Goal: Task Accomplishment & Management: Manage account settings

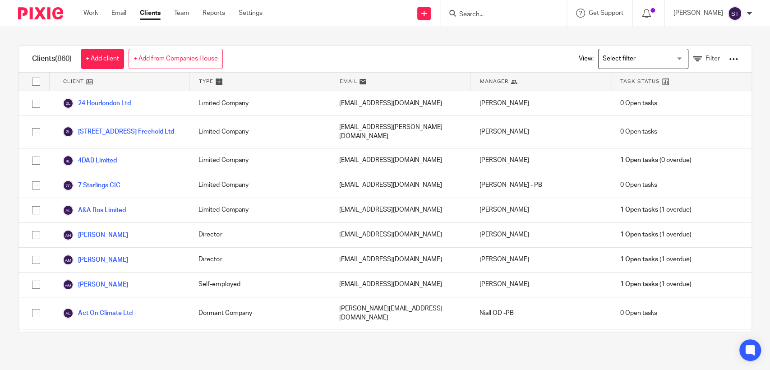
click at [503, 18] on input "Search" at bounding box center [498, 15] width 81 height 8
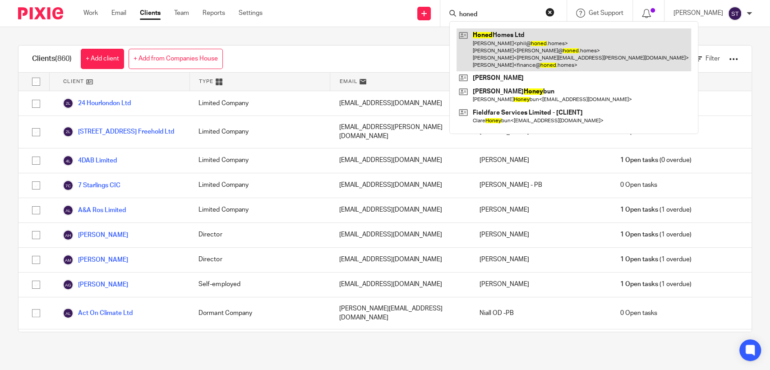
type input "honed"
click at [522, 51] on link at bounding box center [573, 49] width 234 height 43
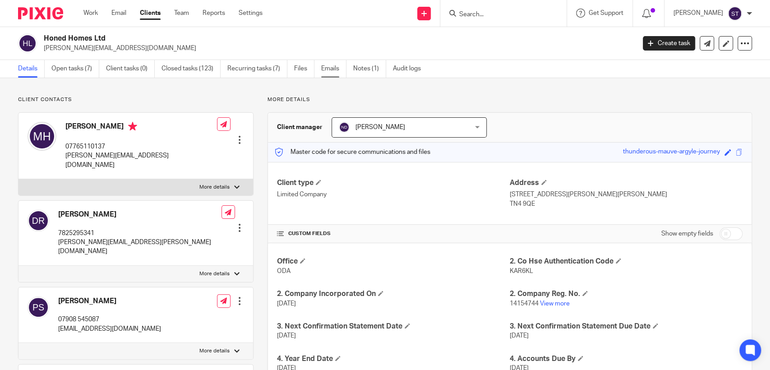
click at [337, 69] on link "Emails" at bounding box center [333, 69] width 25 height 18
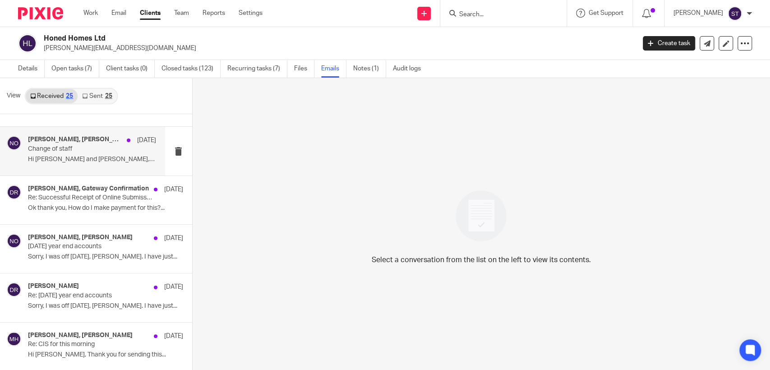
scroll to position [597, 0]
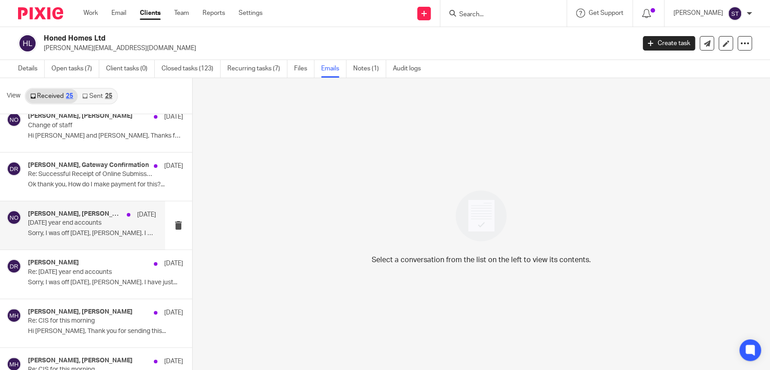
click at [102, 226] on div "Daniel Rees, Niall O'Driscoll 30 Jul March 2025 year end accounts Sorry, I was …" at bounding box center [92, 225] width 128 height 30
click at [87, 212] on h4 "Daniel Rees, Niall O'Driscoll" at bounding box center [80, 214] width 105 height 8
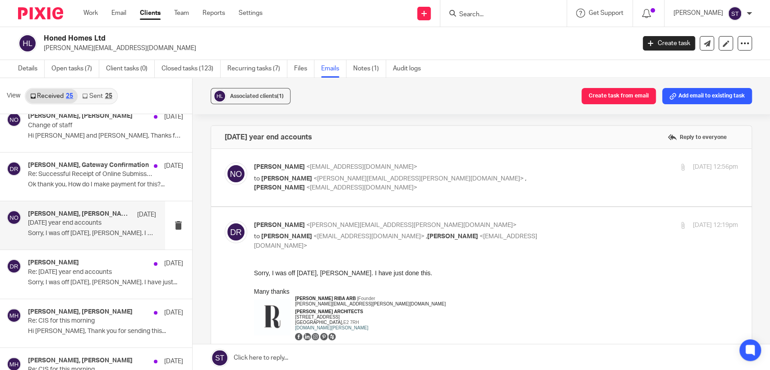
scroll to position [0, 0]
click at [417, 184] on span "<saraht@odaccountants.co.uk>" at bounding box center [361, 187] width 111 height 6
checkbox input "true"
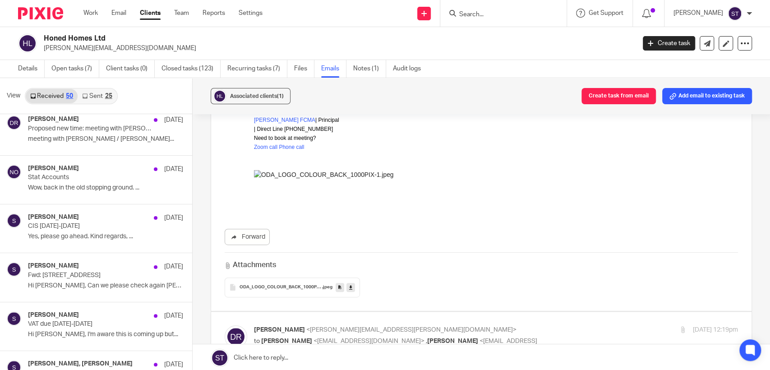
scroll to position [1148, 0]
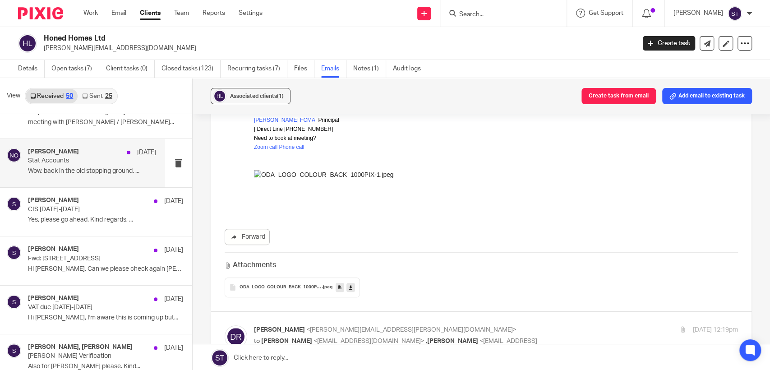
click at [96, 163] on div "Niall O'Driscoll 17 Jul Stat Accounts Wow, back in the old stopping ground. ..." at bounding box center [92, 163] width 128 height 30
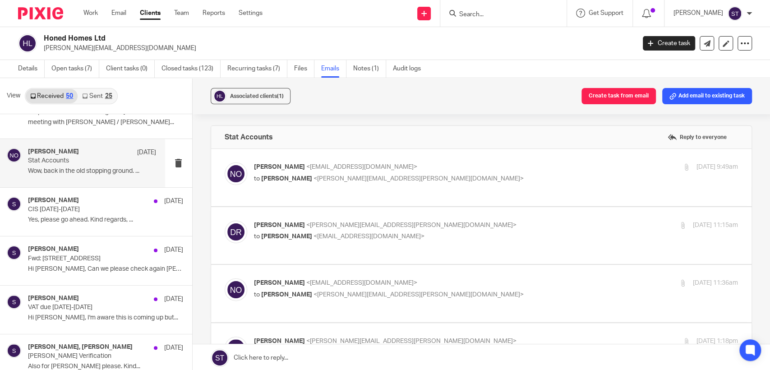
scroll to position [0, 0]
click at [339, 179] on span "<dan@rees.archi>" at bounding box center [418, 178] width 210 height 6
checkbox input "true"
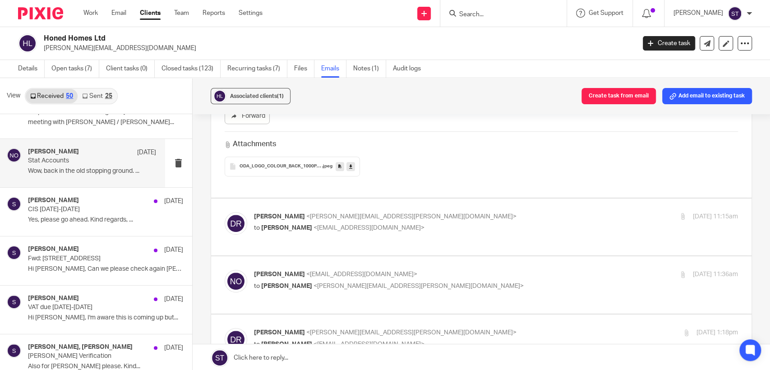
scroll to position [300, 0]
click at [357, 211] on p "Daniel Rees <dan@rees.archi>" at bounding box center [415, 215] width 323 height 9
checkbox input "true"
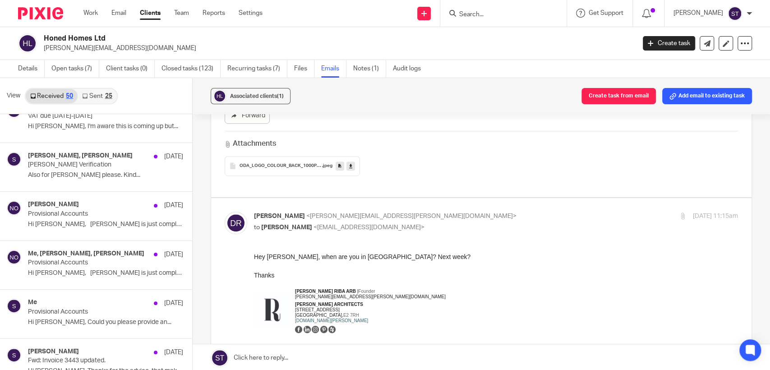
scroll to position [1351, 0]
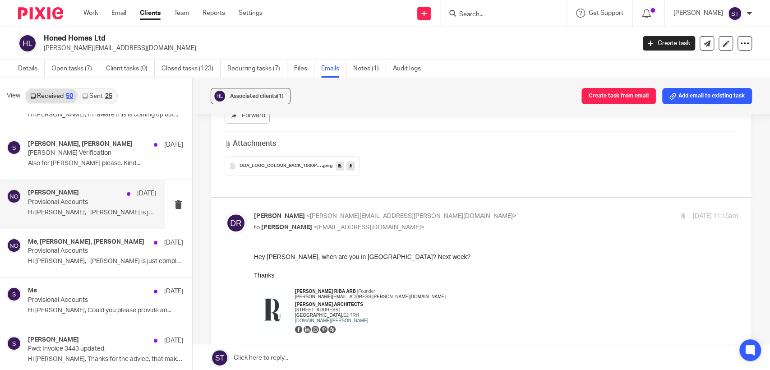
click at [78, 202] on p "Provisional Accounts" at bounding box center [79, 202] width 102 height 8
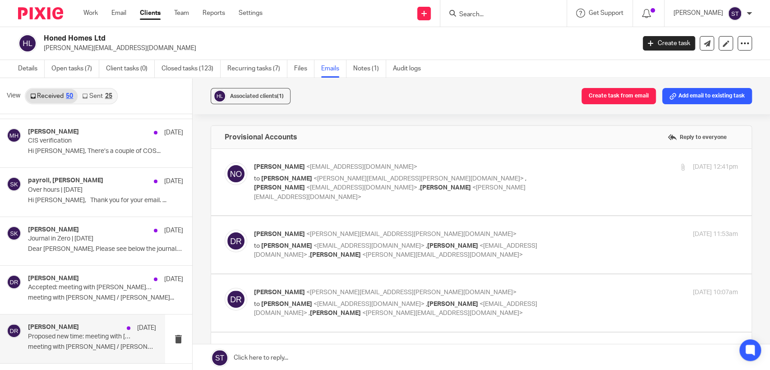
scroll to position [900, 0]
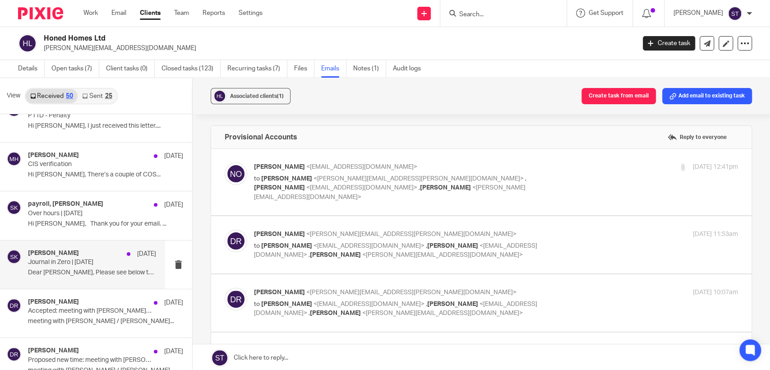
click at [86, 262] on p "Journal in Zero | July 2025" at bounding box center [79, 262] width 102 height 8
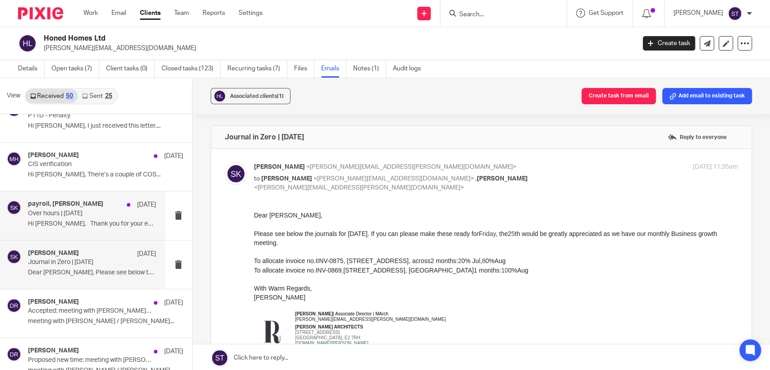
scroll to position [850, 0]
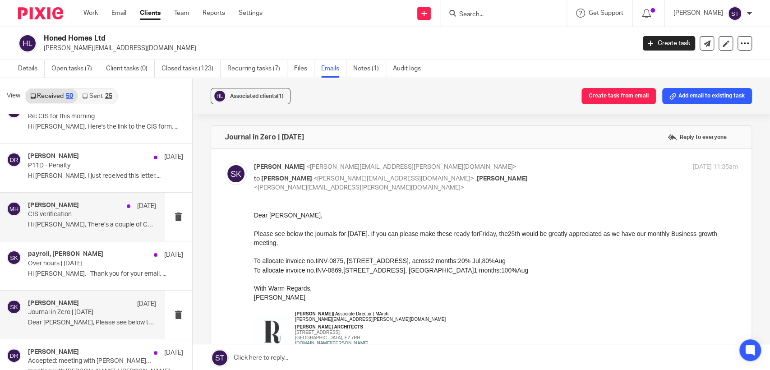
click at [68, 214] on p "CIS verification" at bounding box center [79, 215] width 102 height 8
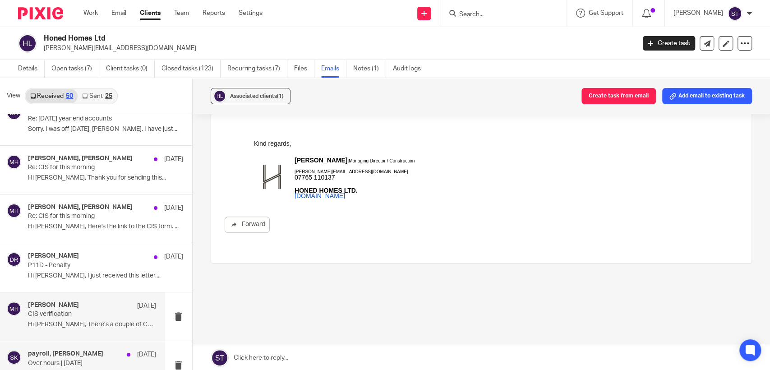
scroll to position [750, 0]
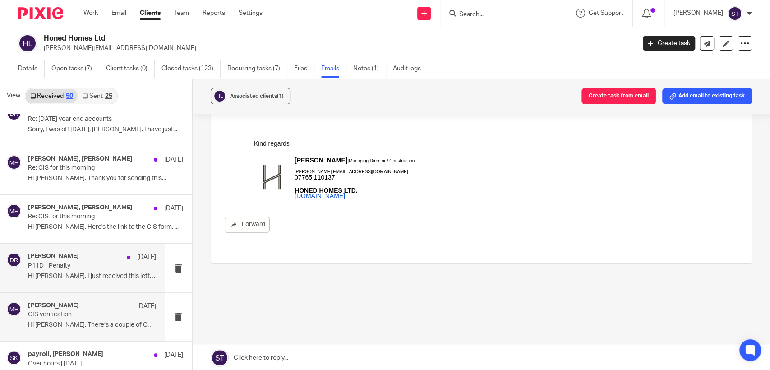
click at [90, 256] on div "Daniel Rees 28 Jul" at bounding box center [92, 256] width 128 height 9
click at [68, 259] on div "Daniel Rees 28 Jul" at bounding box center [92, 256] width 128 height 9
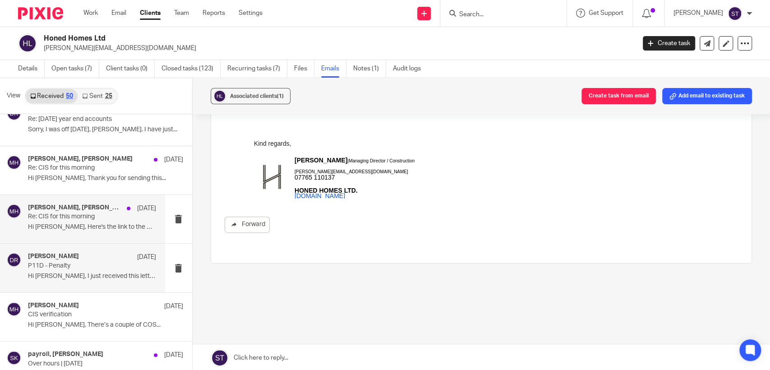
click at [91, 214] on p "Re: CIS for this morning" at bounding box center [79, 217] width 102 height 8
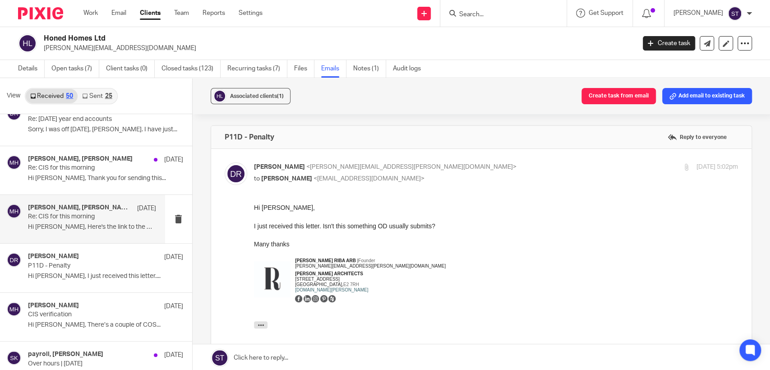
scroll to position [0, 0]
click at [62, 167] on p "Re: CIS for this morning" at bounding box center [79, 168] width 102 height 8
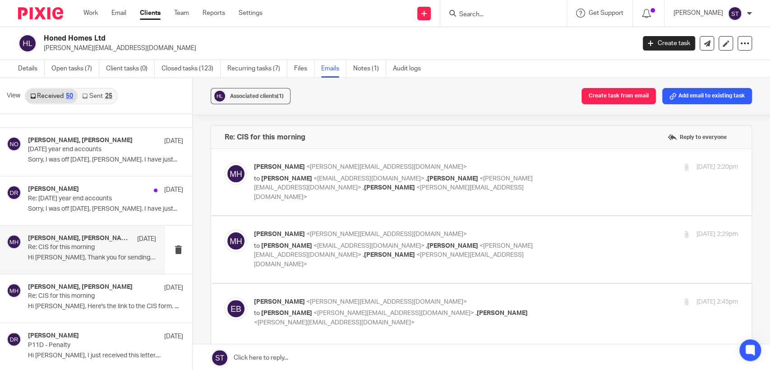
scroll to position [613, 0]
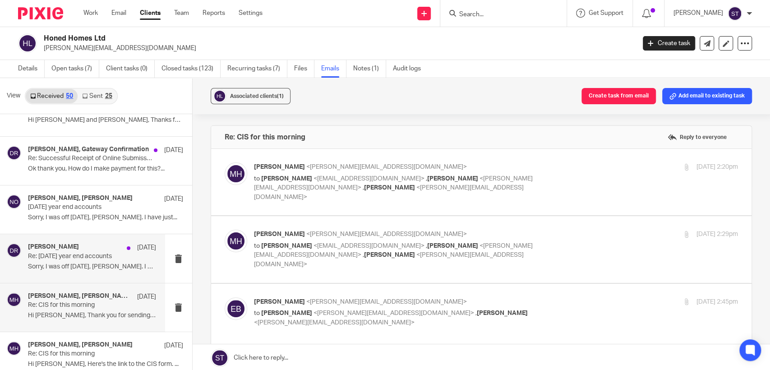
click at [101, 255] on p "Re: March 2025 year end accounts" at bounding box center [79, 256] width 102 height 8
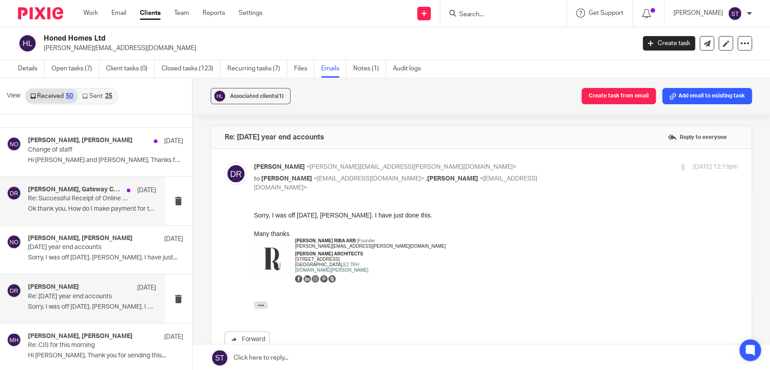
scroll to position [512, 0]
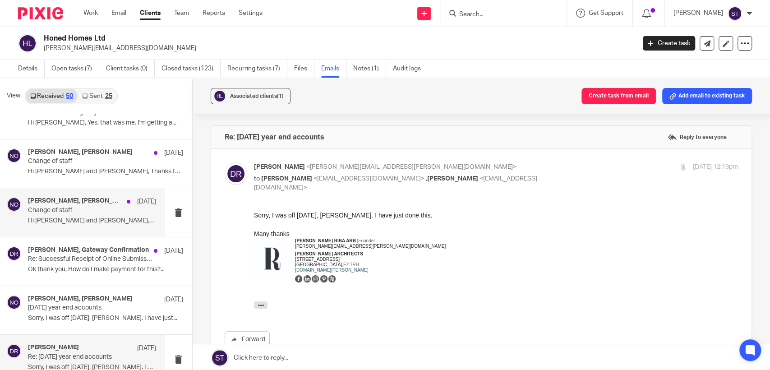
click at [87, 214] on div "Marcus Hardie, Niall O'Driscoll 4 Aug Change of staff Hi Niall and Barbara, Tha…" at bounding box center [92, 212] width 128 height 30
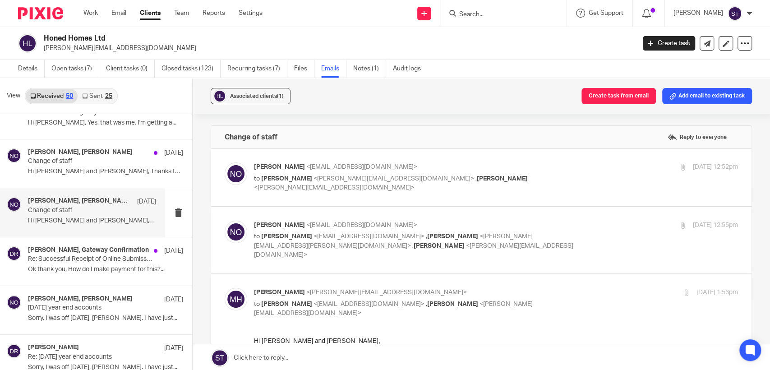
scroll to position [0, 0]
click at [343, 168] on span "<niall@odaccountants.co.uk>" at bounding box center [361, 167] width 111 height 6
checkbox input "true"
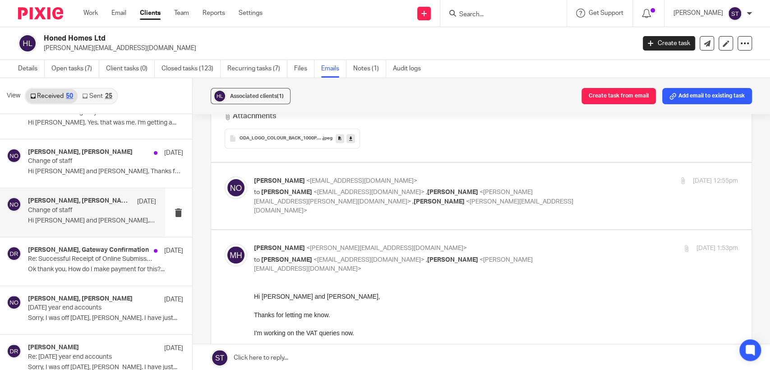
scroll to position [350, 0]
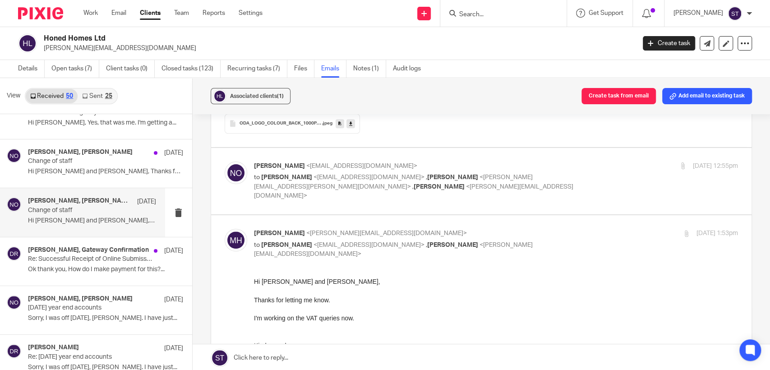
click at [322, 176] on span "<rossi.alyssa@gmail.com>" at bounding box center [368, 177] width 111 height 6
checkbox input "true"
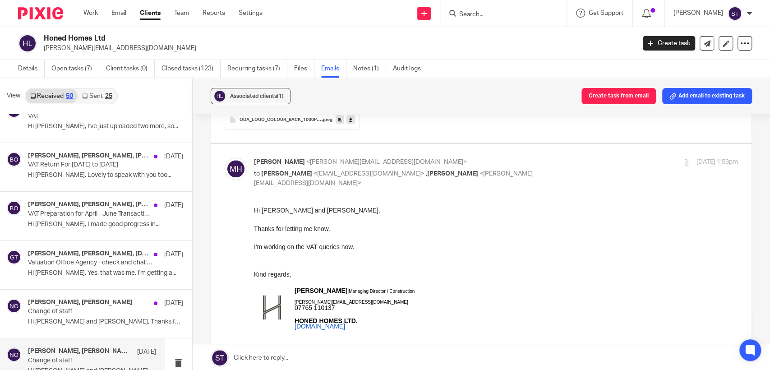
scroll to position [689, 0]
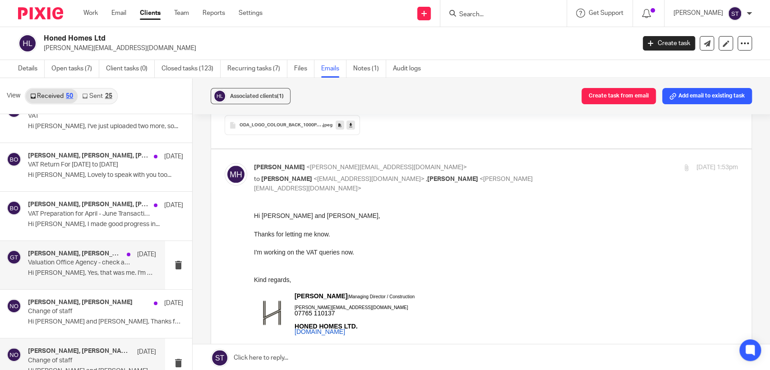
click at [87, 264] on p "Valuation Office Agency - check and challenge registration" at bounding box center [79, 263] width 102 height 8
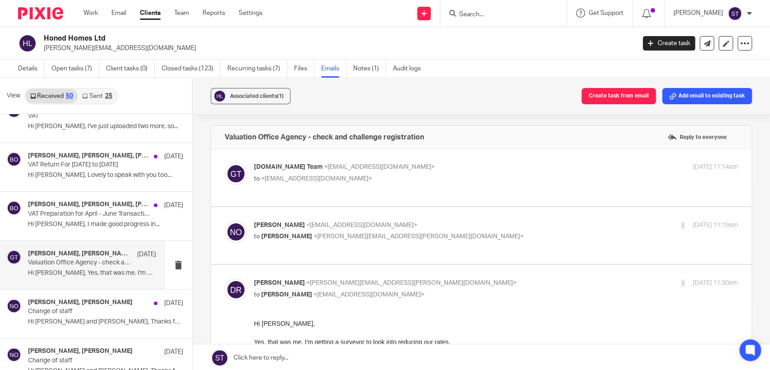
scroll to position [0, 0]
click at [315, 171] on p "Gov.uk Team <noreply@tax.service.gov.uk>" at bounding box center [415, 166] width 323 height 9
checkbox input "true"
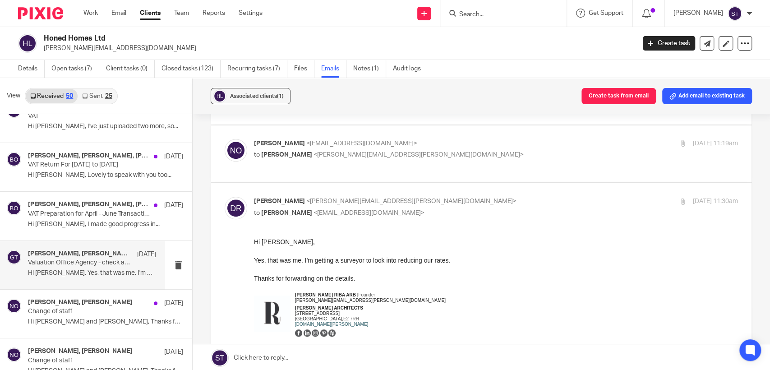
scroll to position [400, 0]
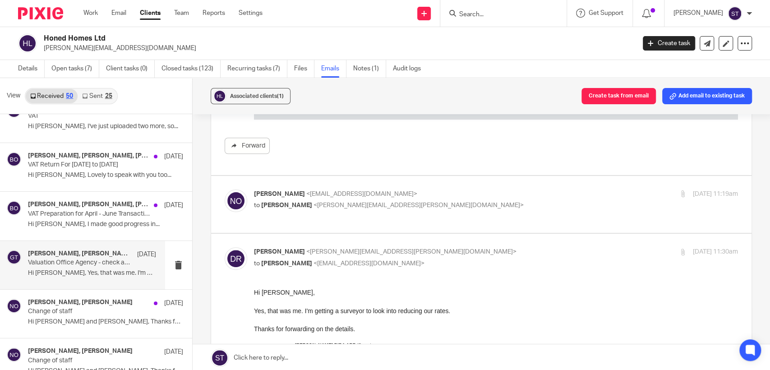
click at [347, 205] on span "<dan@rees.archi>" at bounding box center [418, 205] width 210 height 6
checkbox input "true"
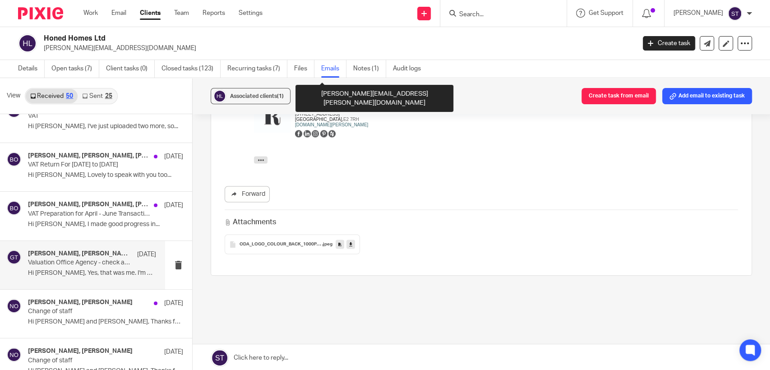
scroll to position [905, 0]
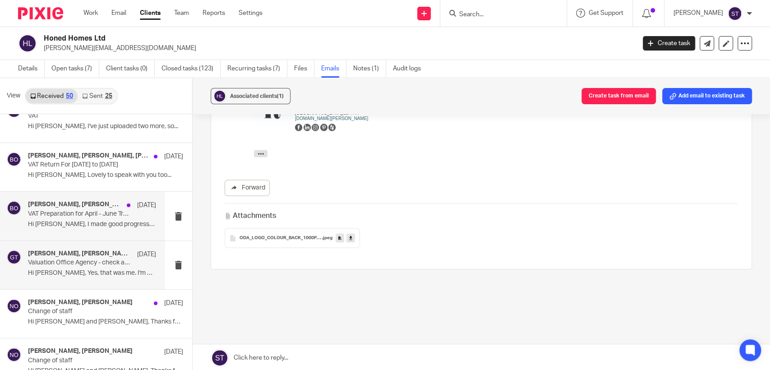
click at [119, 215] on p "VAT Preparation for April - June Transactions" at bounding box center [79, 214] width 102 height 8
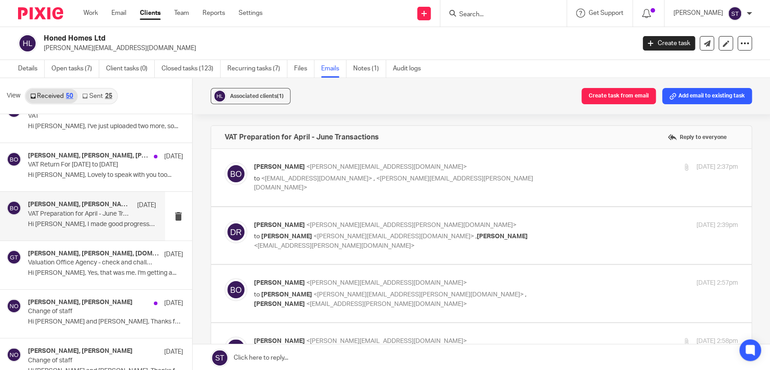
scroll to position [0, 0]
click at [381, 167] on span "<barbara@odaccountants.co.uk>" at bounding box center [386, 167] width 160 height 6
checkbox input "true"
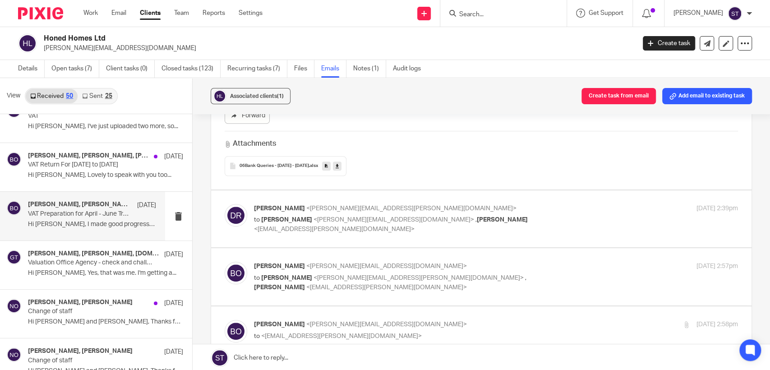
scroll to position [501, 0]
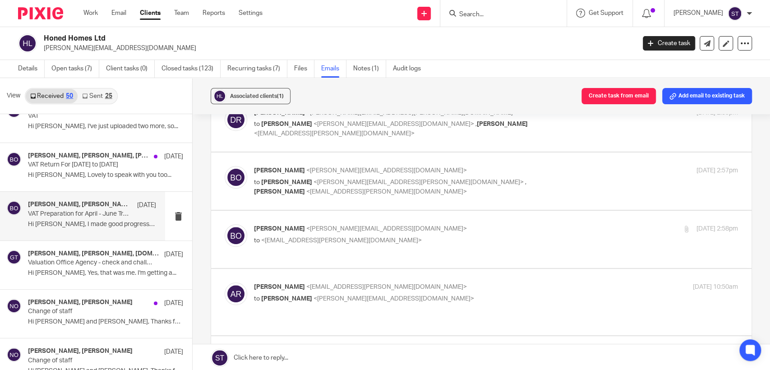
click at [305, 188] on span "Alyssa Rossi" at bounding box center [279, 191] width 51 height 6
checkbox input "true"
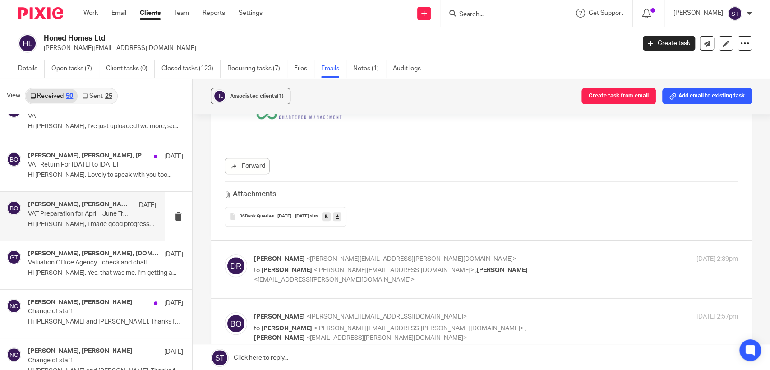
scroll to position [350, 0]
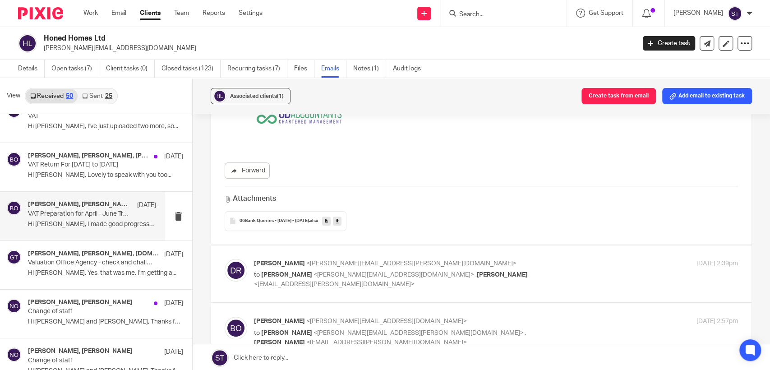
click at [366, 271] on span "<barbara@odaccountants.co.uk>" at bounding box center [393, 274] width 160 height 6
checkbox input "true"
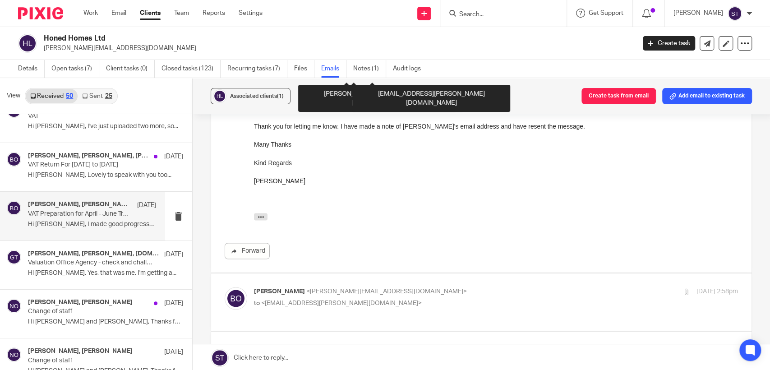
scroll to position [1002, 0]
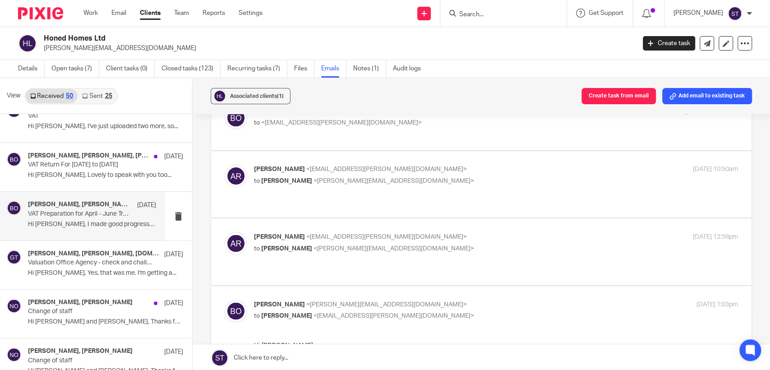
click at [343, 183] on span "<barbara@odaccountants.co.uk>" at bounding box center [393, 181] width 160 height 6
checkbox input "true"
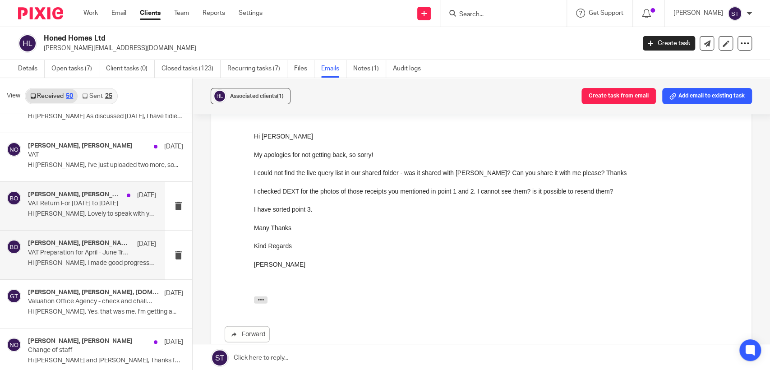
scroll to position [262, 0]
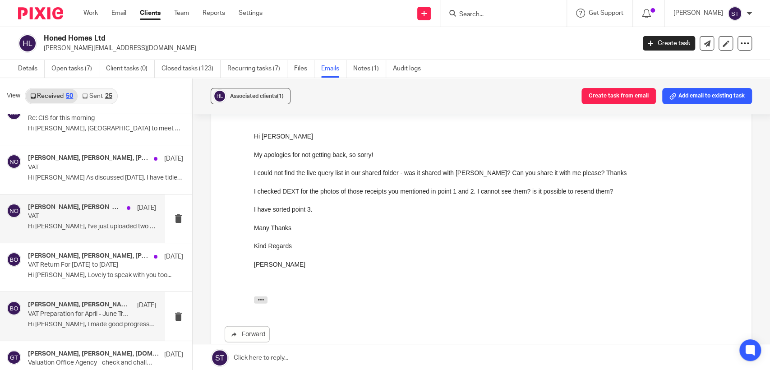
click at [67, 210] on div "Marcus Hardie, Niall O'Driscoll 7 Aug" at bounding box center [92, 207] width 128 height 9
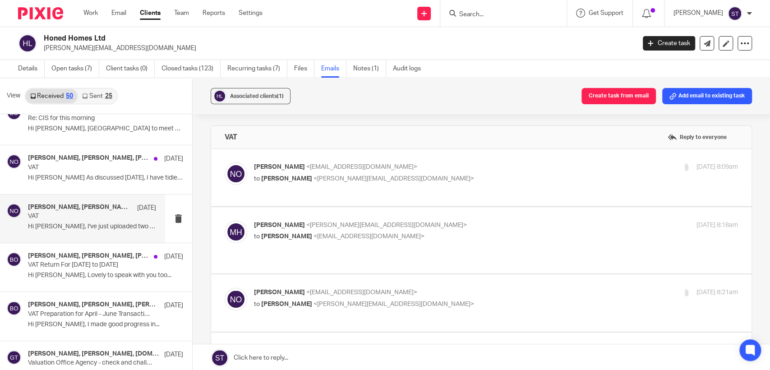
scroll to position [0, 0]
click at [321, 179] on span "<marcus@honed.homes>" at bounding box center [393, 178] width 160 height 6
checkbox input "true"
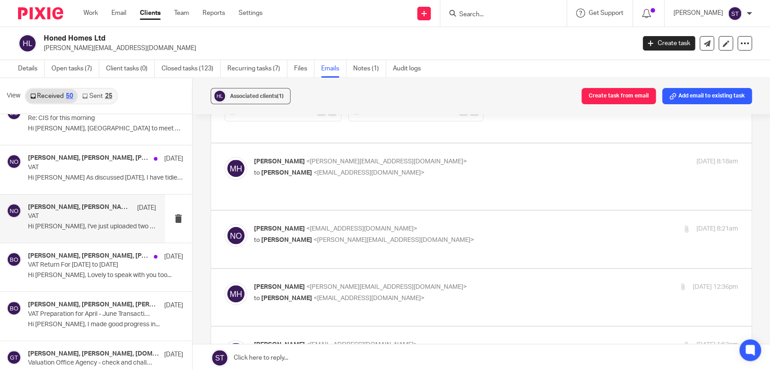
click at [323, 211] on label at bounding box center [481, 239] width 540 height 57
click at [224, 224] on input "checkbox" at bounding box center [224, 224] width 0 height 0
checkbox input "true"
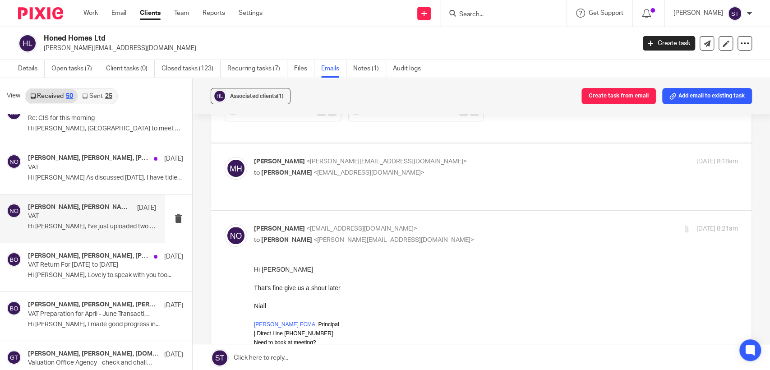
click at [323, 158] on span "<marcus@honed.homes>" at bounding box center [386, 161] width 160 height 6
checkbox input "true"
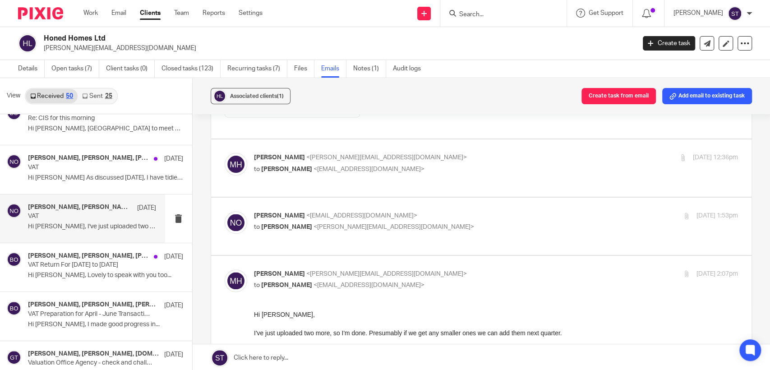
click at [322, 154] on span "<marcus@honed.homes>" at bounding box center [386, 157] width 160 height 6
checkbox input "true"
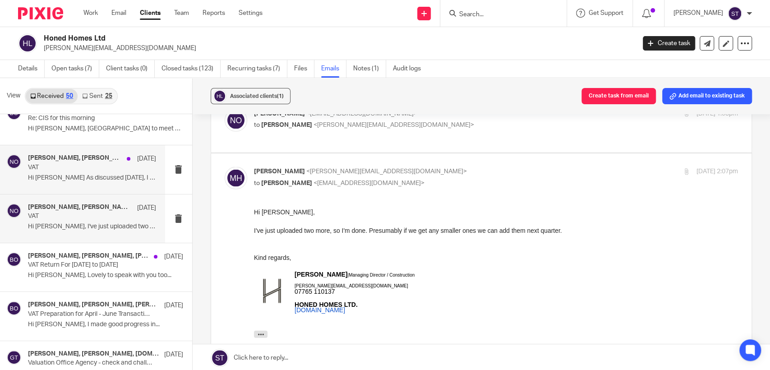
click at [94, 179] on p "Hi Niall As discussed today, I have tidied..." at bounding box center [92, 178] width 128 height 8
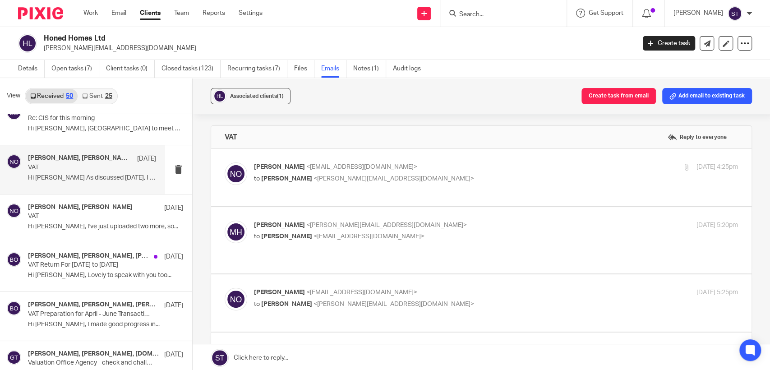
click at [341, 196] on label at bounding box center [481, 177] width 540 height 57
click at [224, 162] on input "checkbox" at bounding box center [224, 162] width 0 height 0
checkbox input "true"
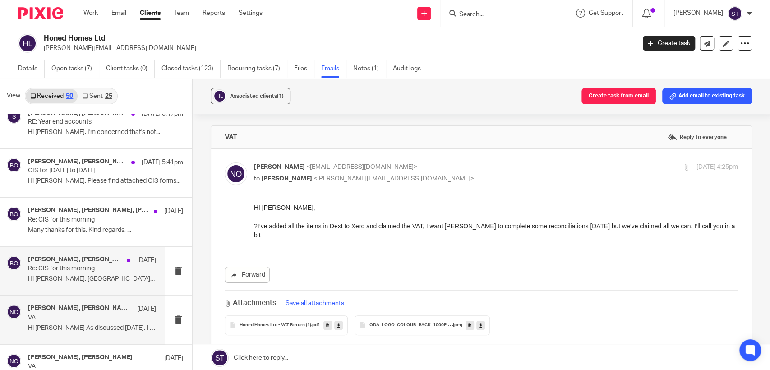
click at [96, 270] on p "Re: CIS for this morning" at bounding box center [79, 269] width 102 height 8
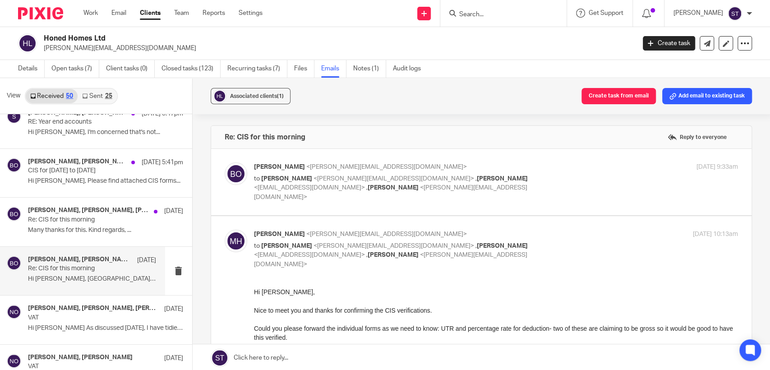
click at [344, 171] on div "Barbara Osubu <barbara@odaccountants.co.uk> to Marcus Hardie <marcus@honed.home…" at bounding box center [415, 181] width 323 height 39
checkbox input "true"
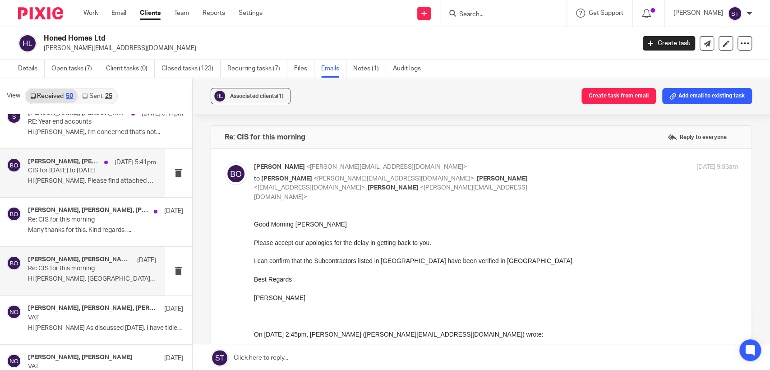
scroll to position [61, 0]
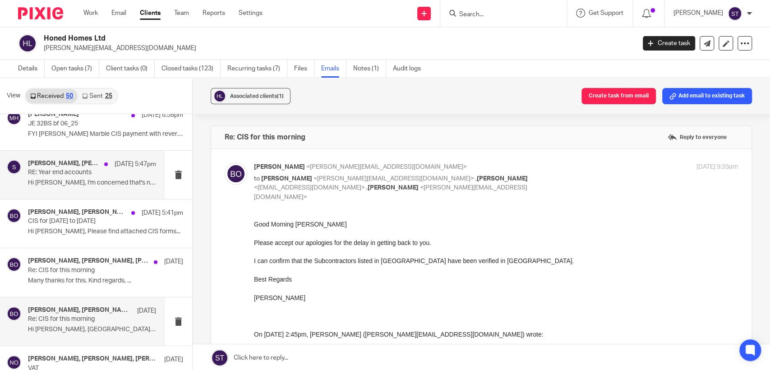
click at [90, 174] on p "RE: Year end accounts" at bounding box center [79, 173] width 102 height 8
click at [71, 161] on h4 "Charlene Robinson, Marcus Hardie, Me" at bounding box center [69, 164] width 82 height 8
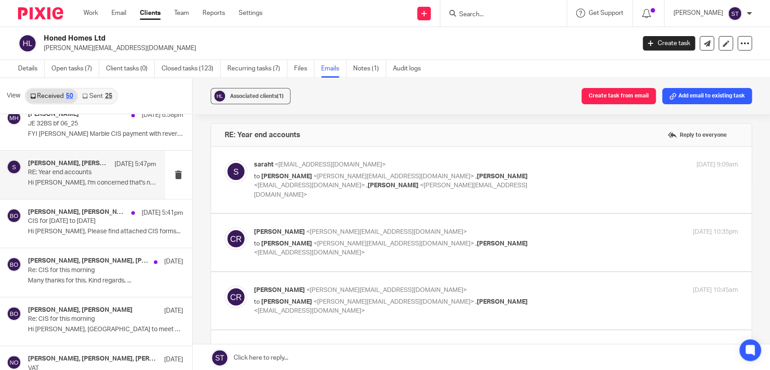
scroll to position [0, 0]
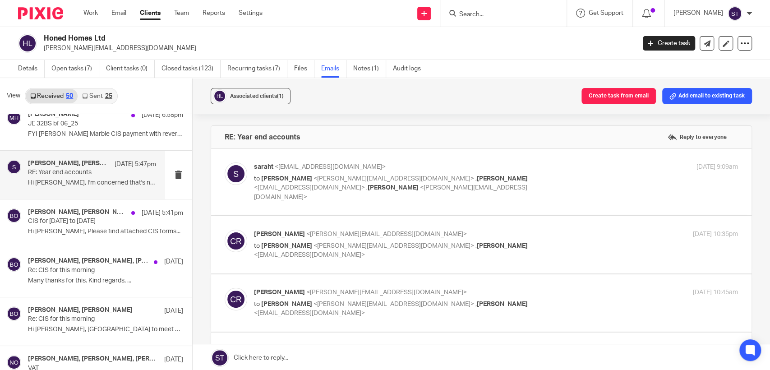
click at [374, 230] on div "Charlene Robinson <charlene@odaccountants.co.uk> to Marcus Hardie <marcus@honed…" at bounding box center [415, 244] width 323 height 30
checkbox input "true"
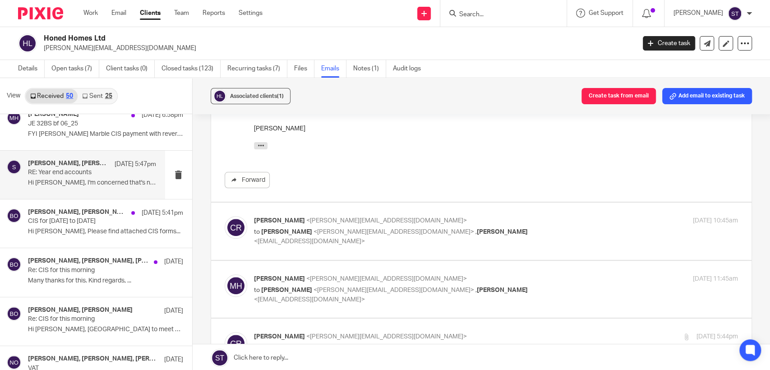
scroll to position [350, 0]
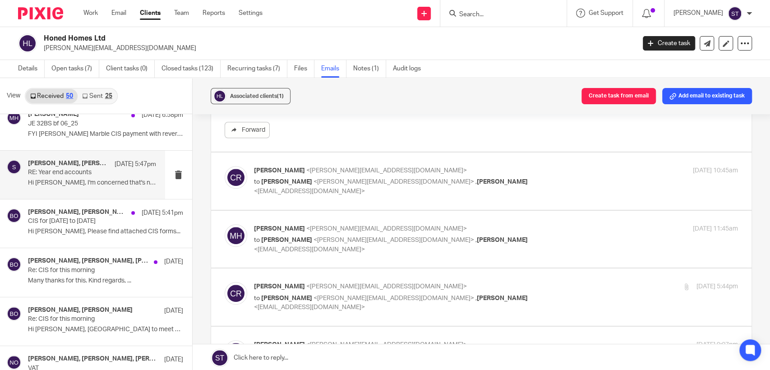
click at [382, 167] on span "<charlene@odaccountants.co.uk>" at bounding box center [386, 170] width 160 height 6
checkbox input "true"
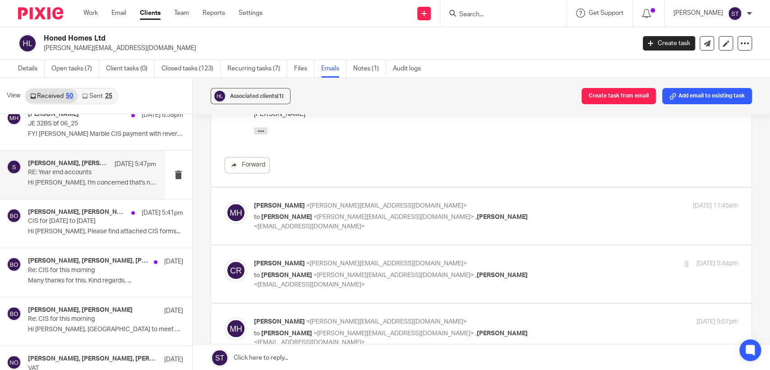
scroll to position [501, 0]
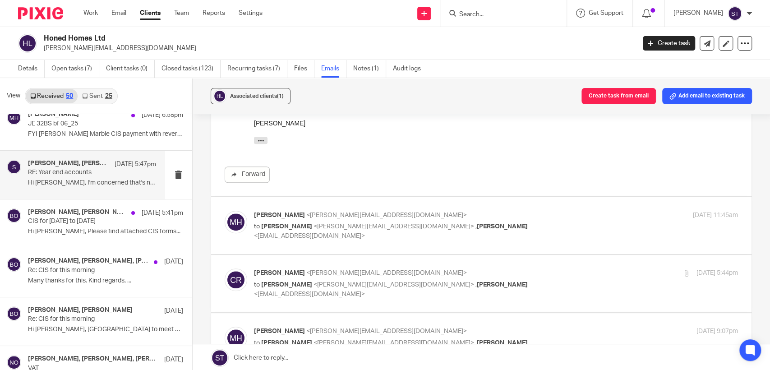
click at [389, 197] on label at bounding box center [481, 225] width 540 height 57
click at [224, 210] on input "checkbox" at bounding box center [224, 210] width 0 height 0
checkbox input "true"
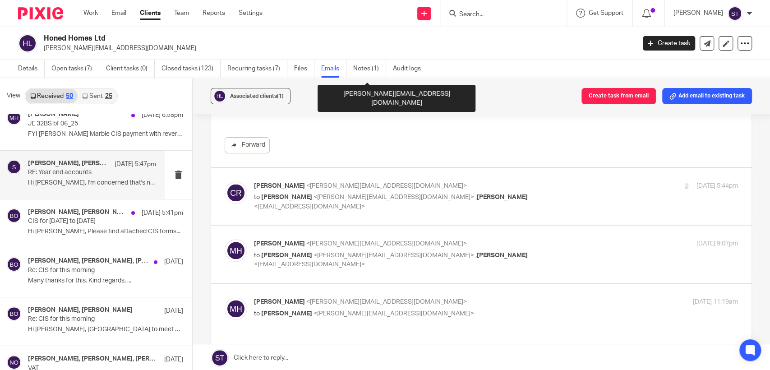
scroll to position [801, 0]
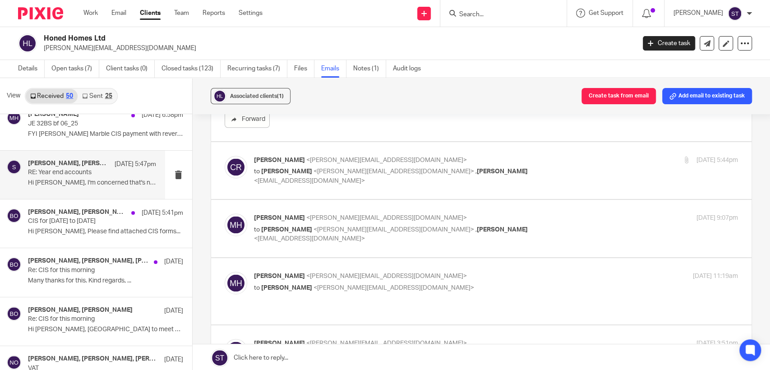
click at [476, 168] on span "[PERSON_NAME]" at bounding box center [501, 171] width 51 height 6
checkbox input "true"
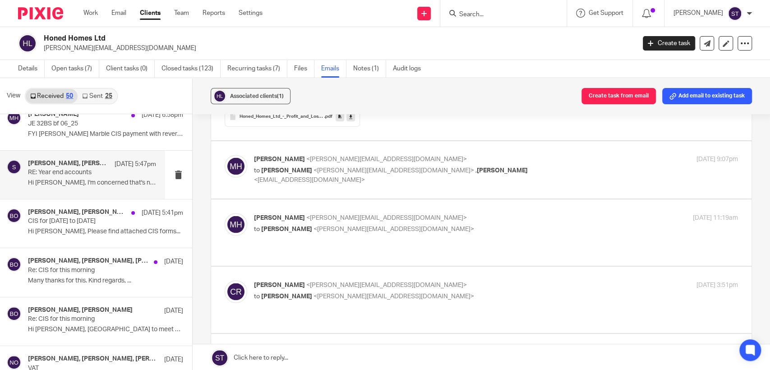
scroll to position [1052, 0]
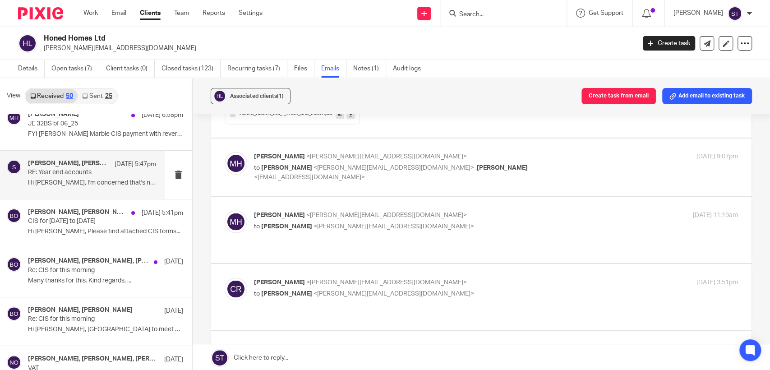
click at [391, 152] on p "Marcus Hardie <marcus@honed.homes>" at bounding box center [415, 156] width 323 height 9
checkbox input "true"
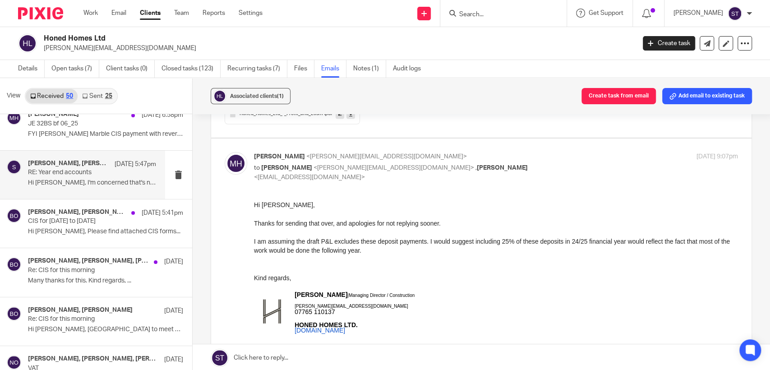
scroll to position [1252, 0]
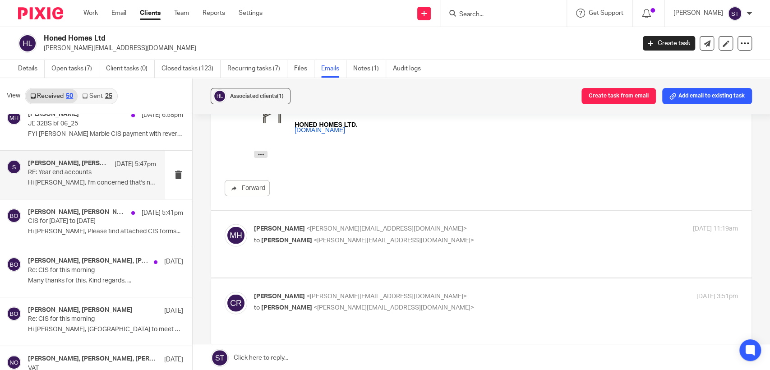
click at [425, 236] on p "to Charlene Robinson <charlene@odaccountants.co.uk>" at bounding box center [415, 240] width 323 height 9
checkbox input "true"
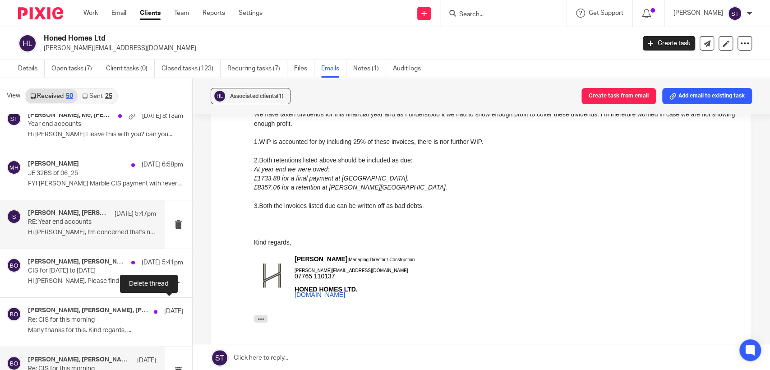
scroll to position [11, 0]
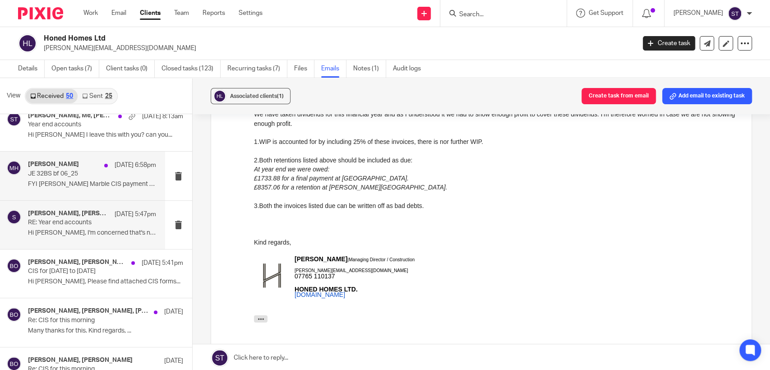
click at [97, 180] on p "FYI Durrant Marble CIS payment with reverse VAT" at bounding box center [92, 184] width 128 height 8
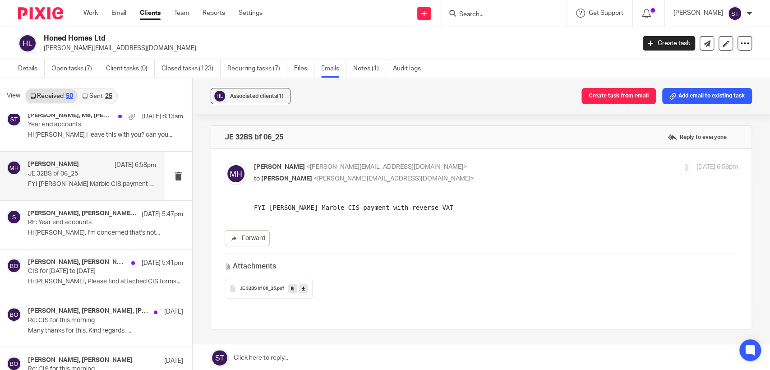
scroll to position [0, 0]
click at [118, 225] on p "RE: Year end accounts" at bounding box center [79, 223] width 102 height 8
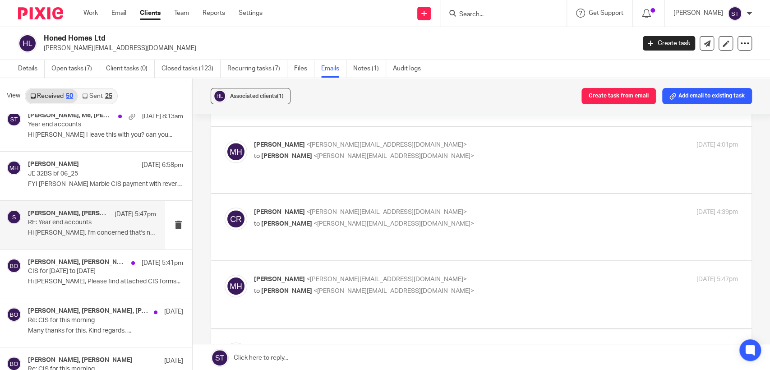
scroll to position [508, 0]
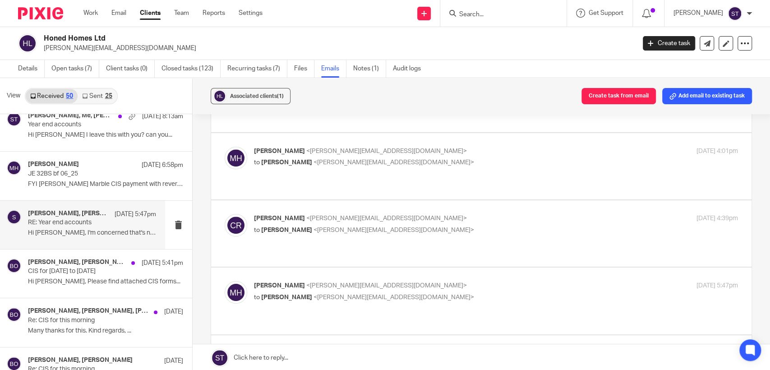
click at [361, 293] on p "to Charlene Robinson <charlene@odaccountants.co.uk>" at bounding box center [415, 297] width 323 height 9
checkbox input "true"
click at [348, 214] on p "Charlene Robinson <charlene@odaccountants.co.uk>" at bounding box center [415, 218] width 323 height 9
checkbox input "true"
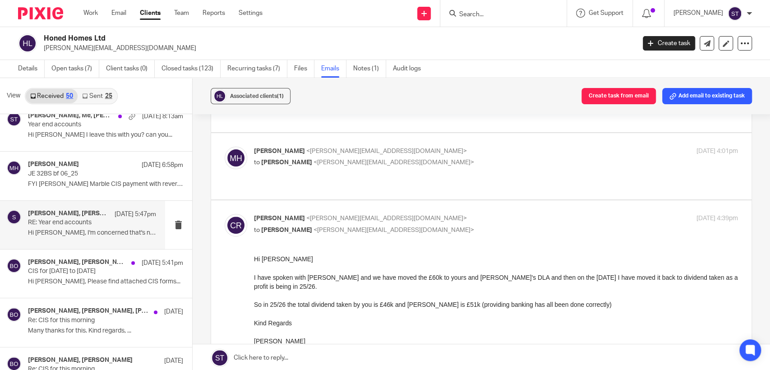
click at [333, 148] on span "<marcus@honed.homes>" at bounding box center [386, 151] width 160 height 6
checkbox input "true"
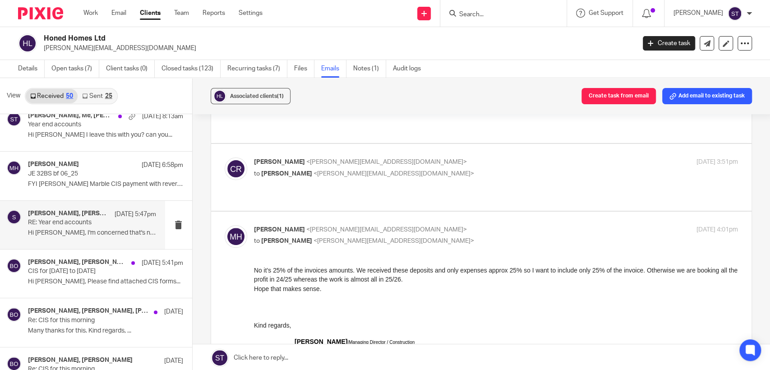
scroll to position [408, 0]
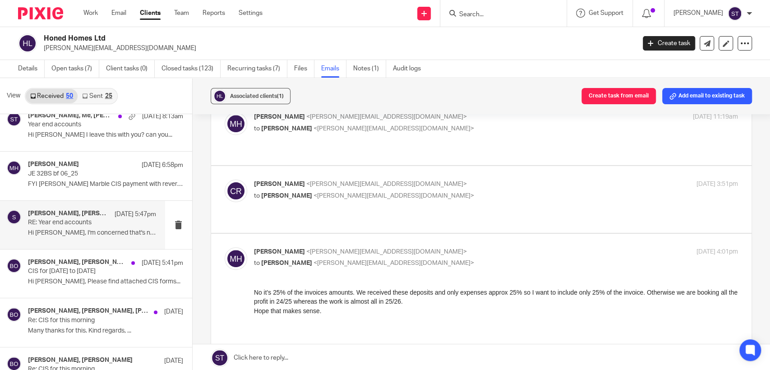
click at [345, 179] on div "Charlene Robinson <charlene@odaccountants.co.uk> to Marcus Hardie <marcus@honed…" at bounding box center [415, 189] width 323 height 21
checkbox input "true"
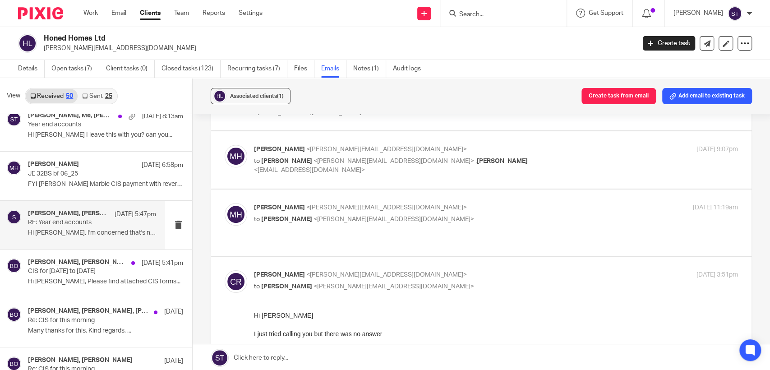
scroll to position [307, 0]
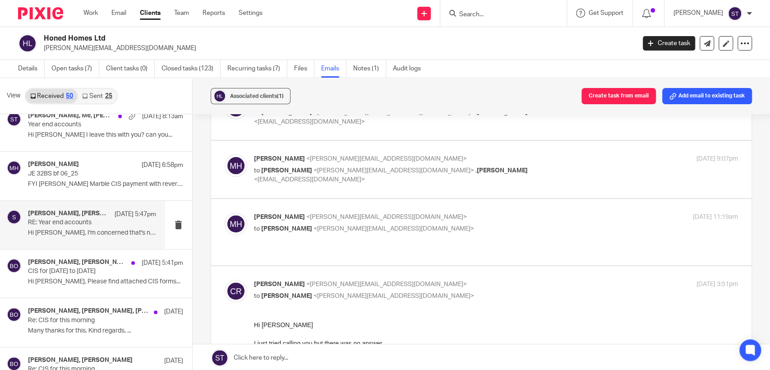
click at [350, 167] on span "<charlene@odaccountants.co.uk>" at bounding box center [393, 170] width 160 height 6
checkbox input "true"
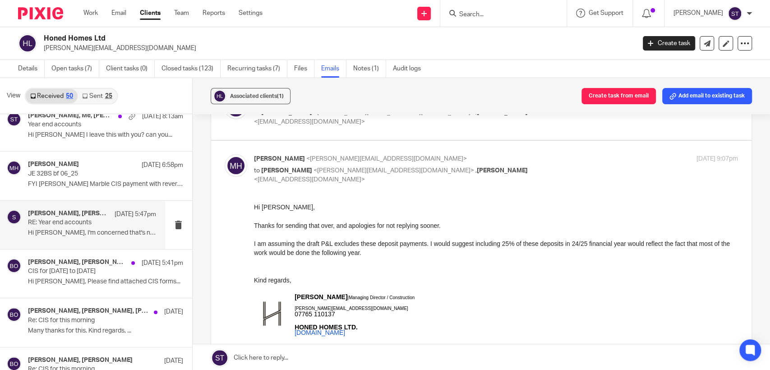
scroll to position [508, 0]
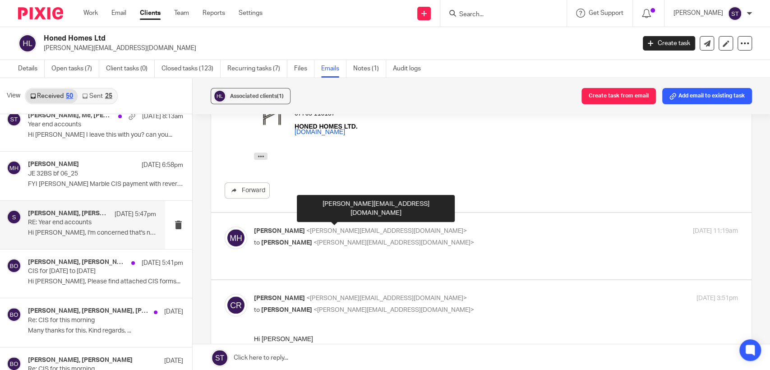
click at [361, 228] on span "<marcus@honed.homes>" at bounding box center [386, 231] width 160 height 6
checkbox input "true"
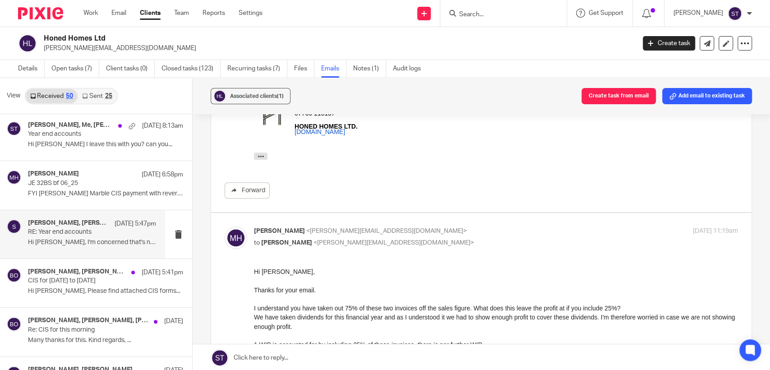
scroll to position [0, 0]
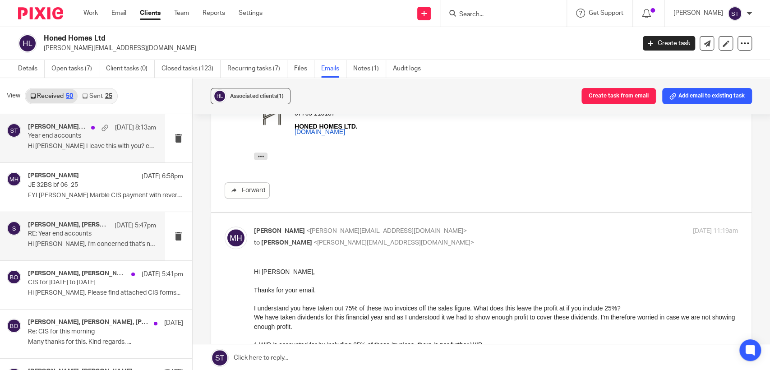
click at [96, 137] on p "Year end accounts" at bounding box center [79, 136] width 102 height 8
